Goal: Task Accomplishment & Management: Manage account settings

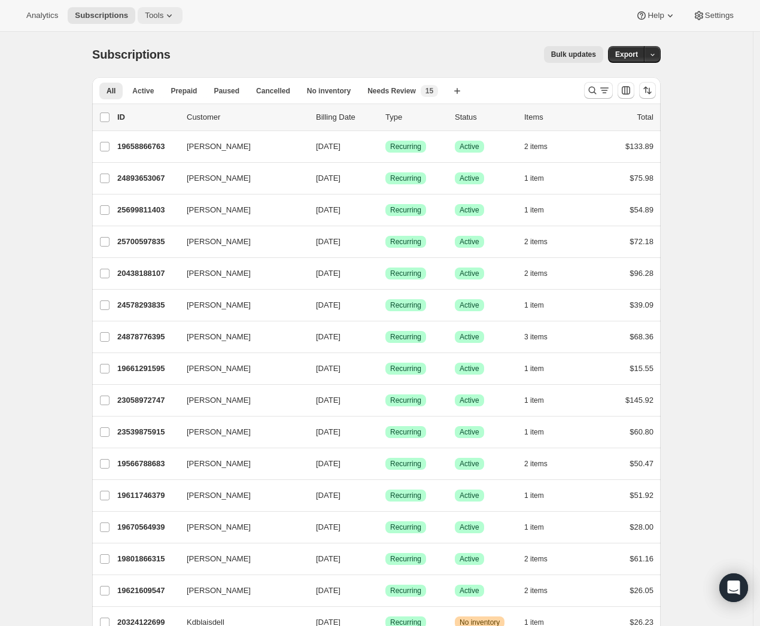
click at [181, 19] on button "Tools" at bounding box center [160, 15] width 45 height 17
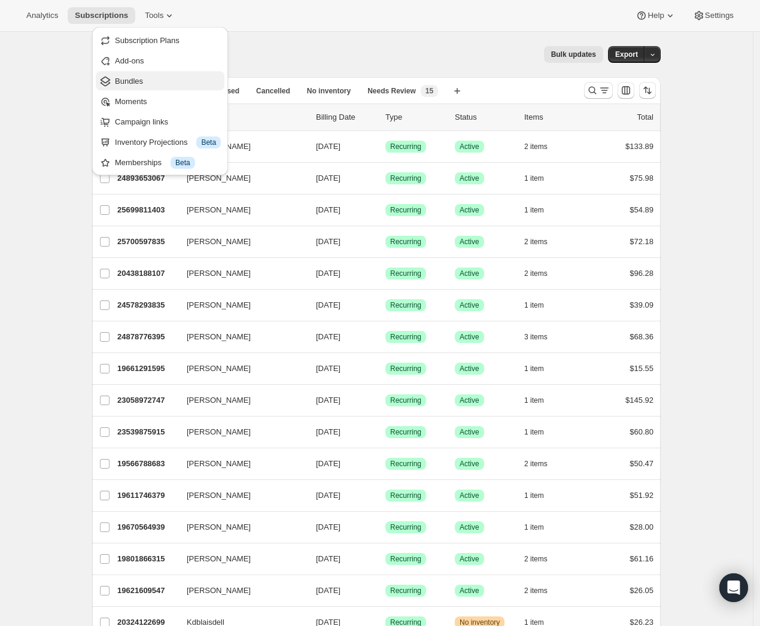
click at [143, 85] on span "Bundles" at bounding box center [129, 81] width 28 height 9
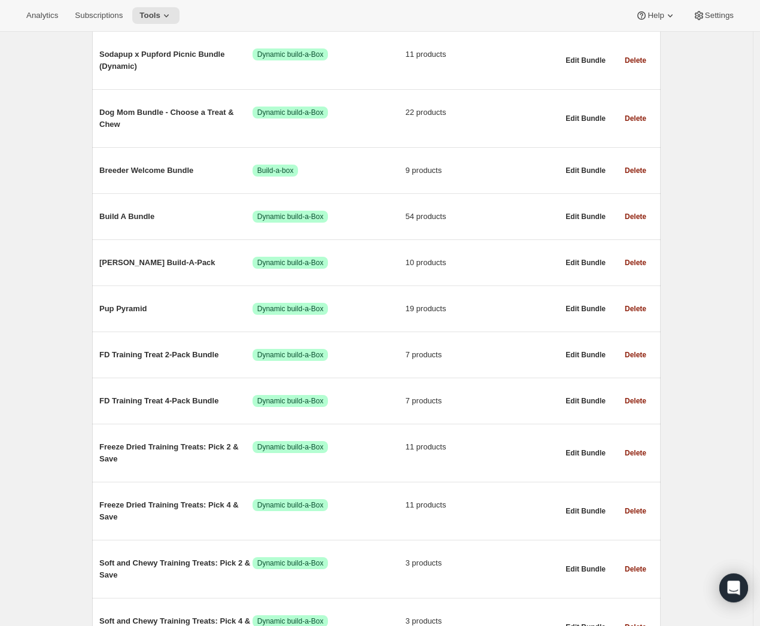
scroll to position [239, 0]
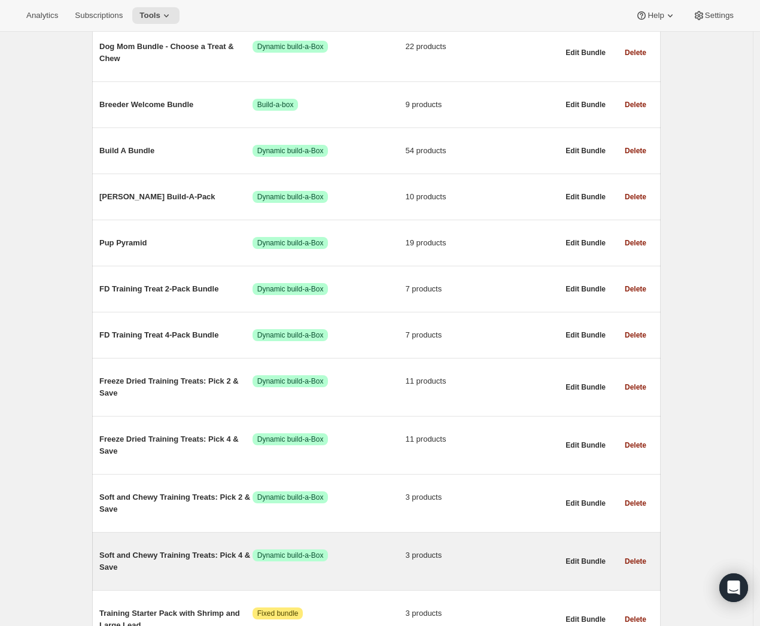
click at [211, 560] on span "Soft and Chewy Training Treats: Pick 4 & Save" at bounding box center [175, 561] width 153 height 24
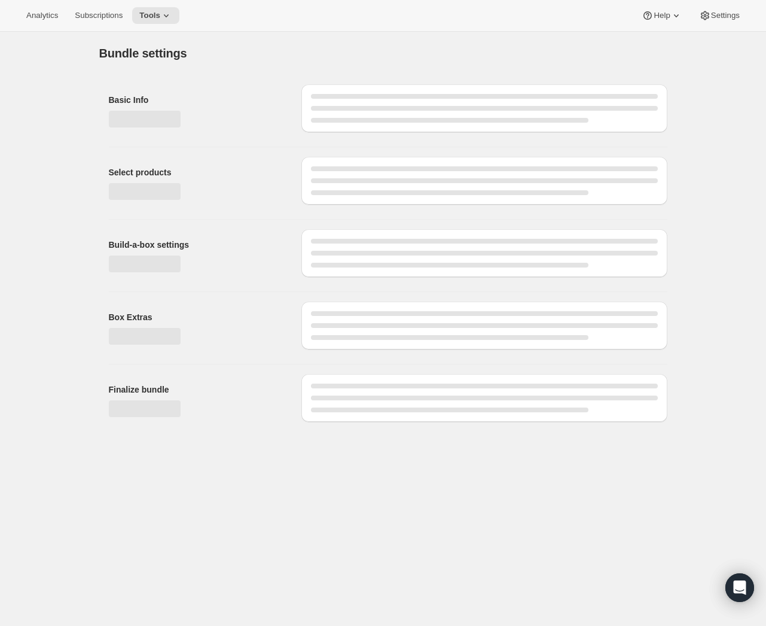
type input "Soft and Chewy Training Treats: Pick 4 & Save"
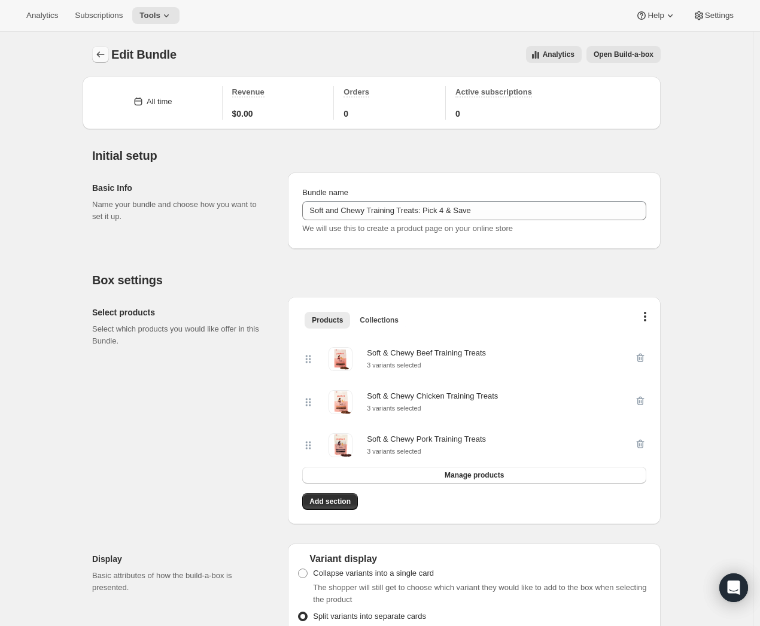
click at [101, 55] on icon "Bundles" at bounding box center [101, 54] width 8 height 6
